Goal: Find specific page/section

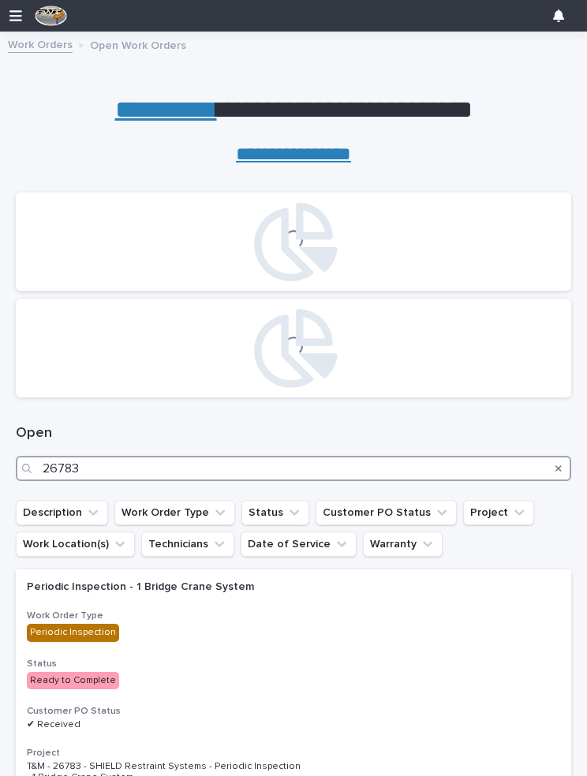
click at [173, 461] on input "26783" at bounding box center [293, 468] width 555 height 25
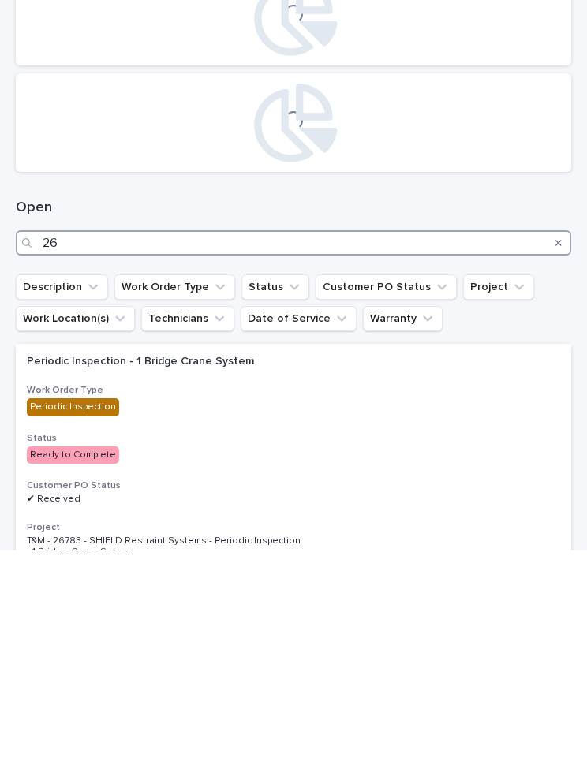
type input "2"
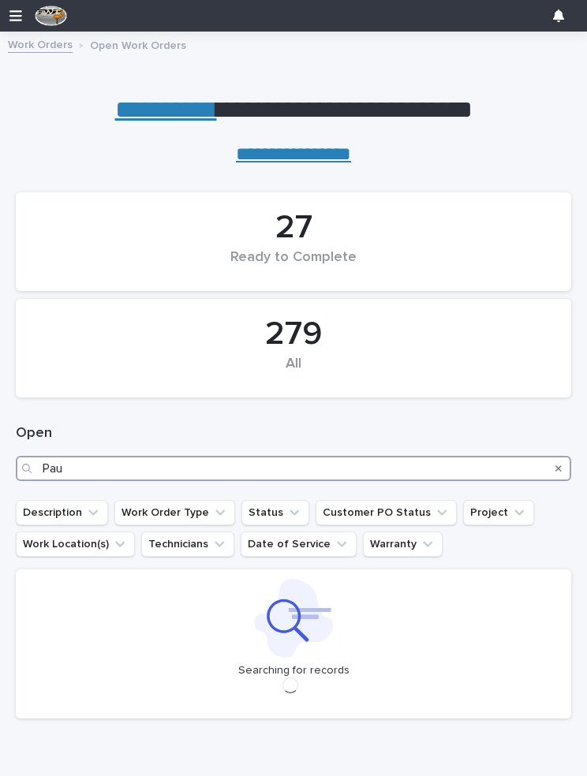
type input "[PERSON_NAME]"
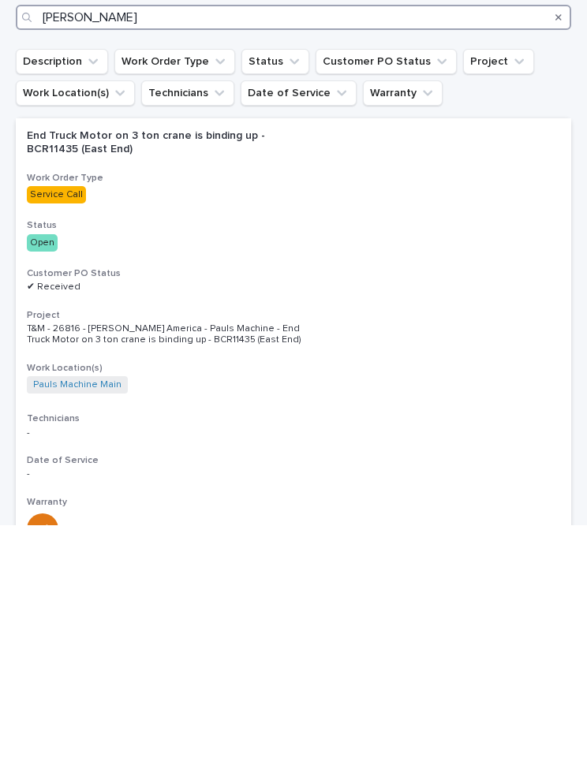
scroll to position [195, 0]
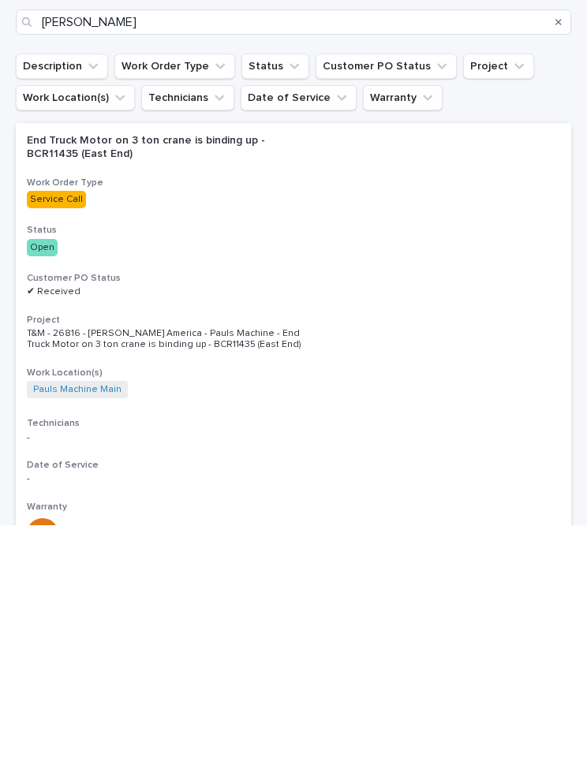
click at [221, 386] on p "End Truck Motor on 3 ton crane is binding up - BCR11435 (East End)" at bounding box center [165, 399] width 276 height 27
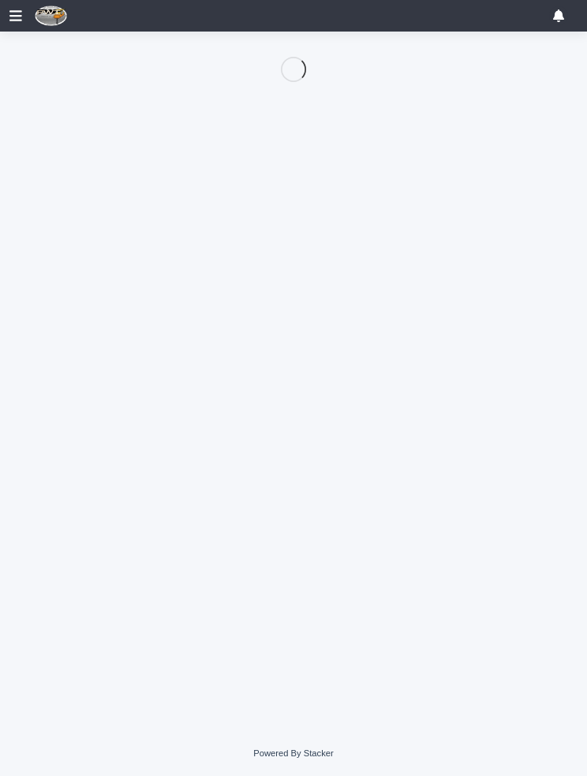
scroll to position [132, 0]
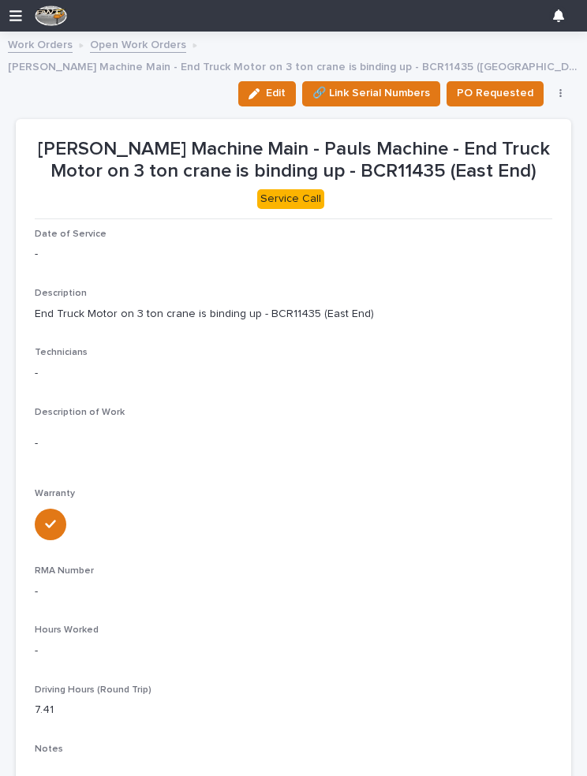
click at [260, 92] on icon "button" at bounding box center [254, 93] width 11 height 11
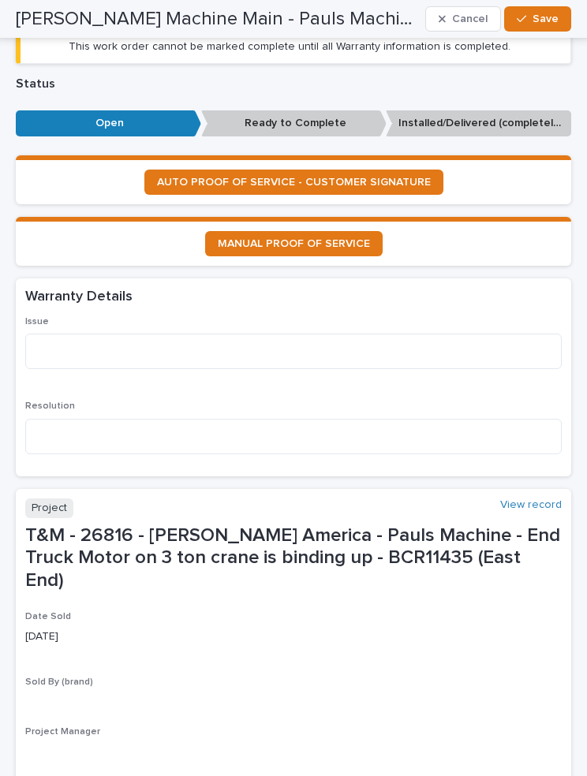
scroll to position [1142, 0]
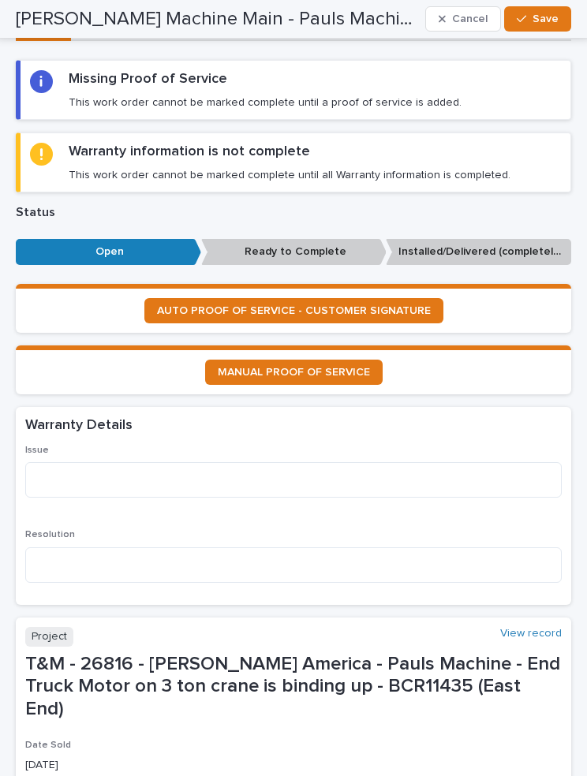
click at [383, 305] on span "AUTO PROOF OF SERVICE - CUSTOMER SIGNATURE" at bounding box center [294, 310] width 274 height 11
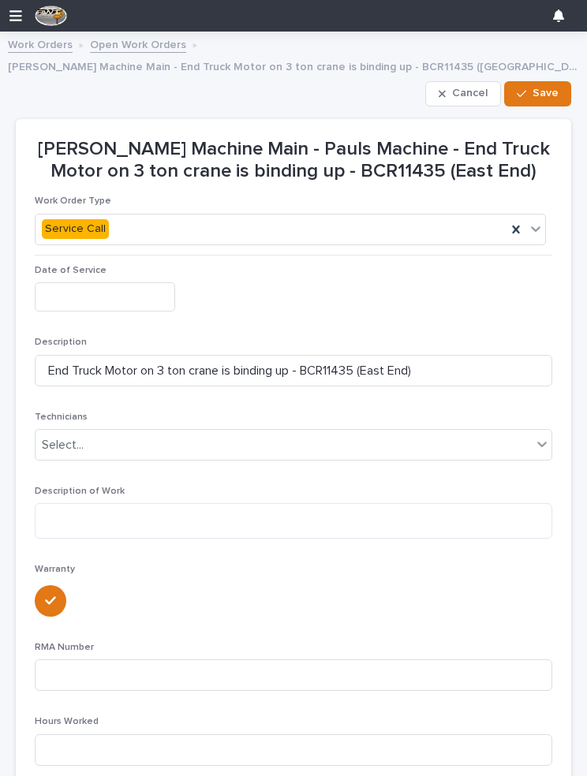
scroll to position [0, 0]
